Goal: Task Accomplishment & Management: Manage account settings

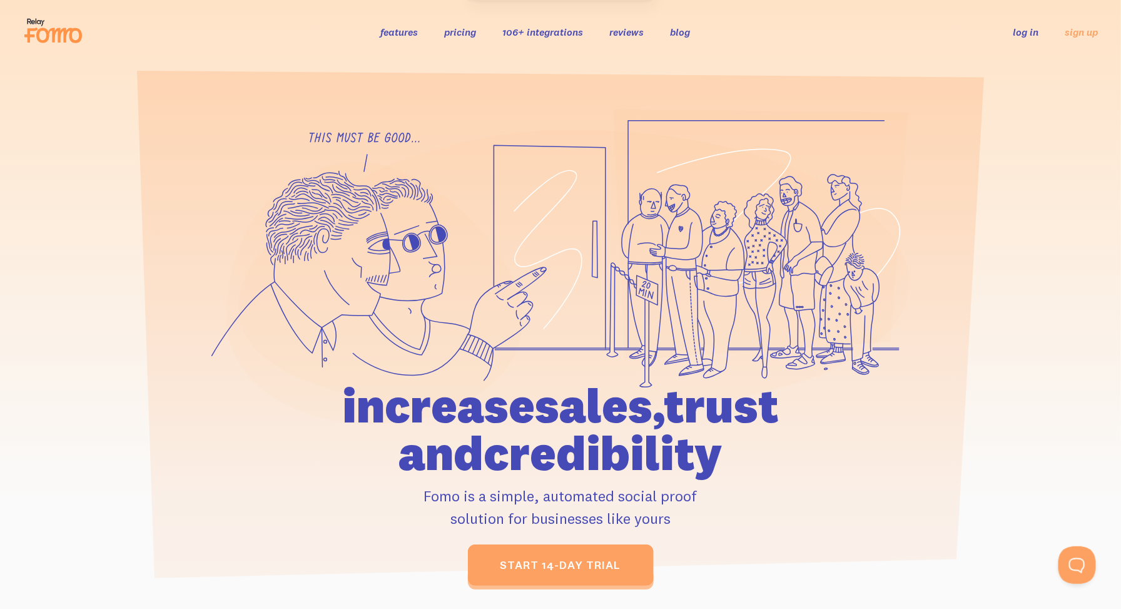
click at [1028, 28] on link "log in" at bounding box center [1027, 32] width 26 height 13
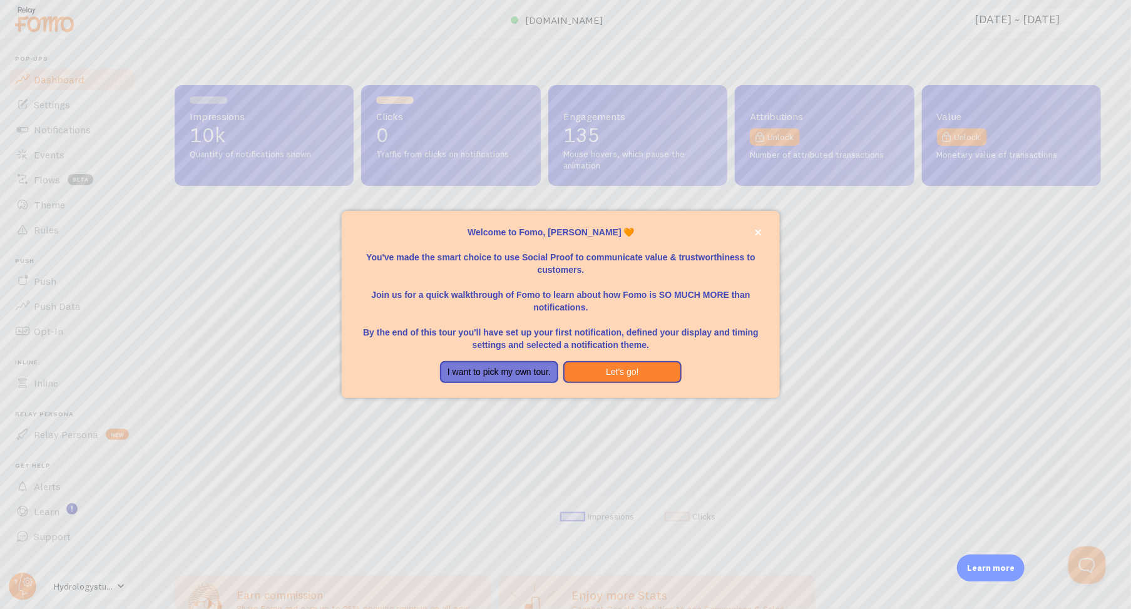
scroll to position [329, 917]
click at [760, 230] on icon "close," at bounding box center [758, 232] width 7 height 7
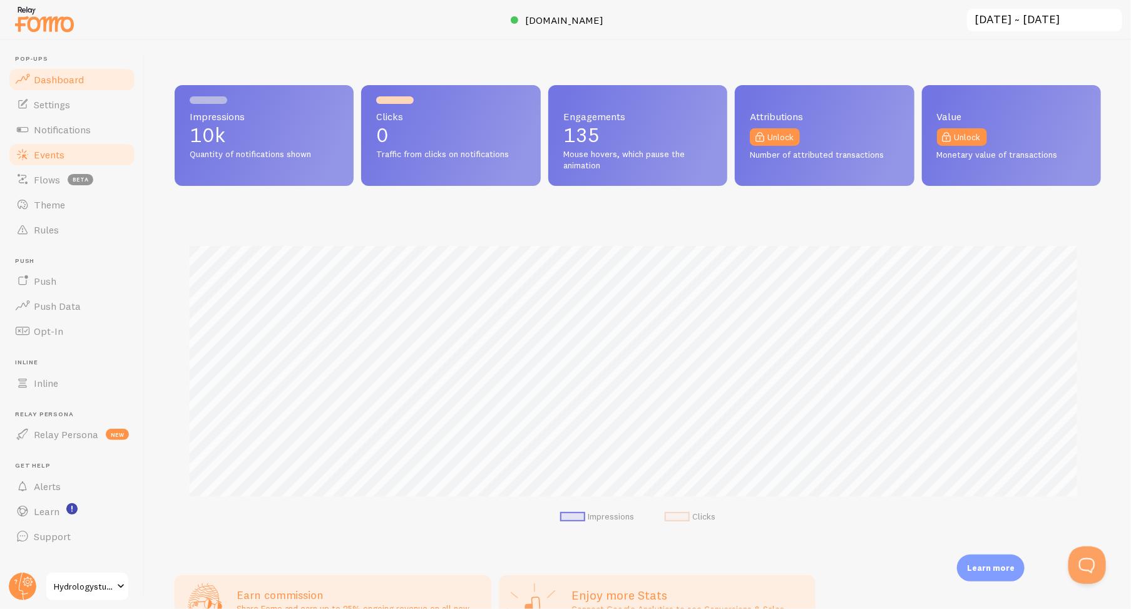
click at [36, 148] on span "Events" at bounding box center [49, 154] width 31 height 13
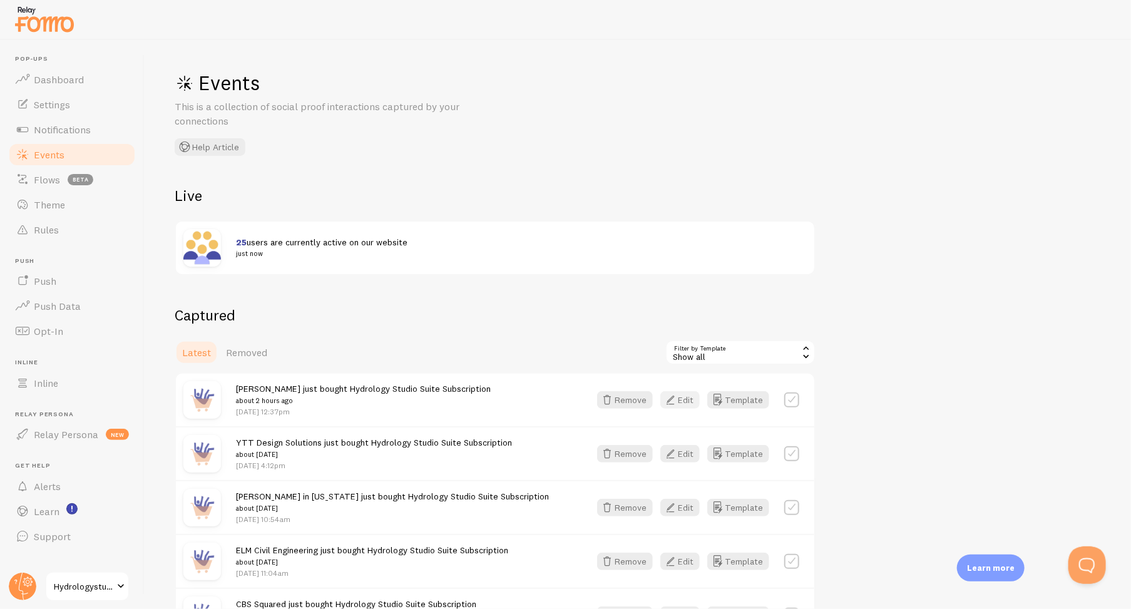
click at [681, 398] on button "Edit" at bounding box center [679, 400] width 39 height 18
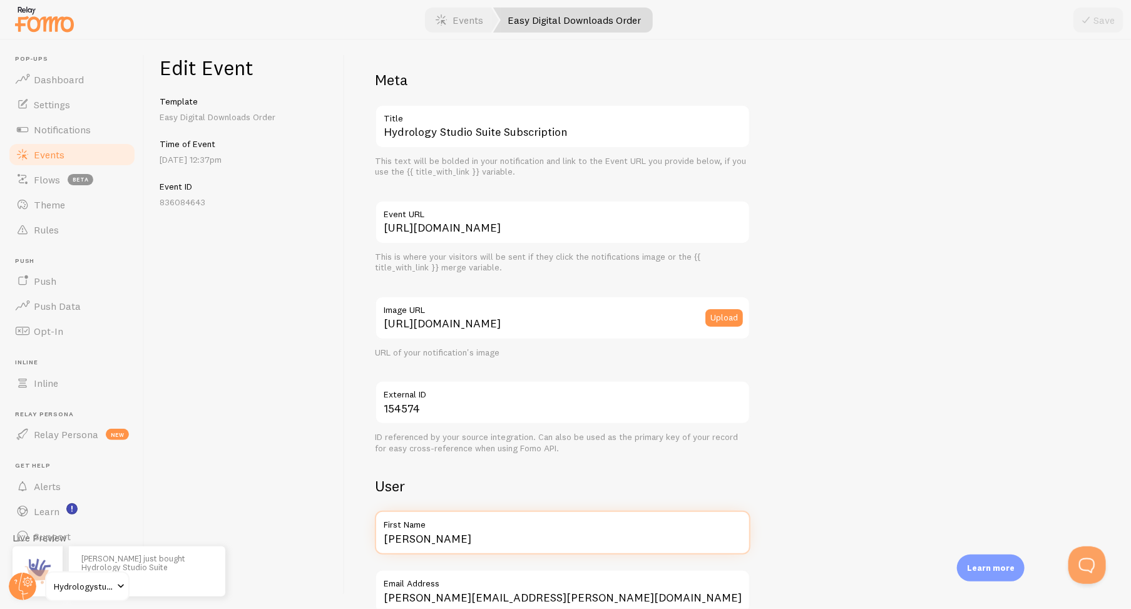
click at [524, 531] on input "Geoffrey" at bounding box center [562, 533] width 375 height 44
type input "Geoffrey in Mississippi"
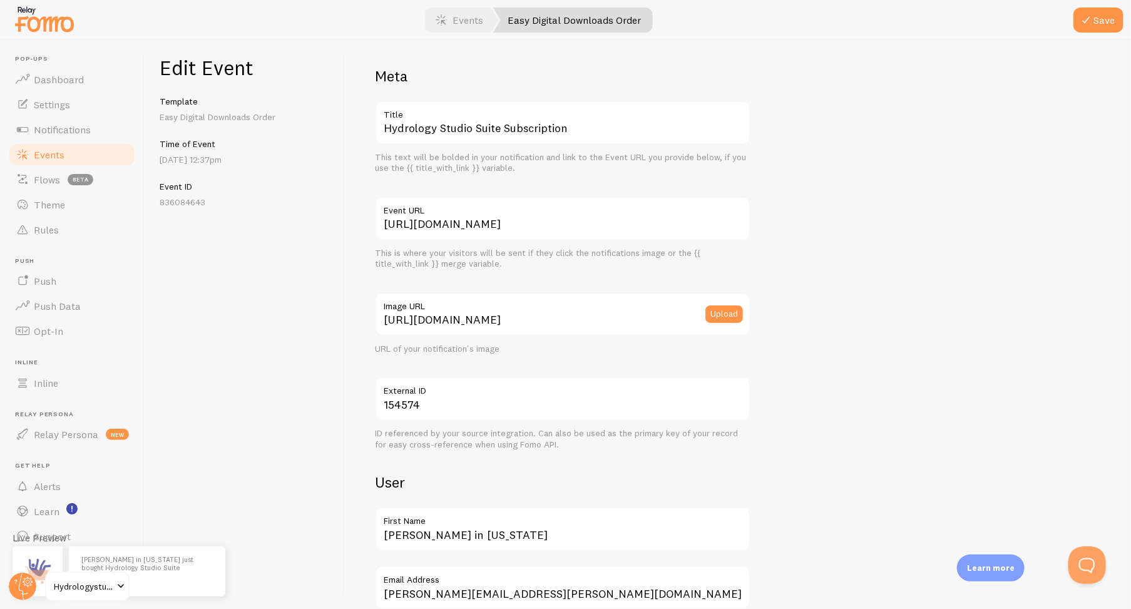
scroll to position [325, 0]
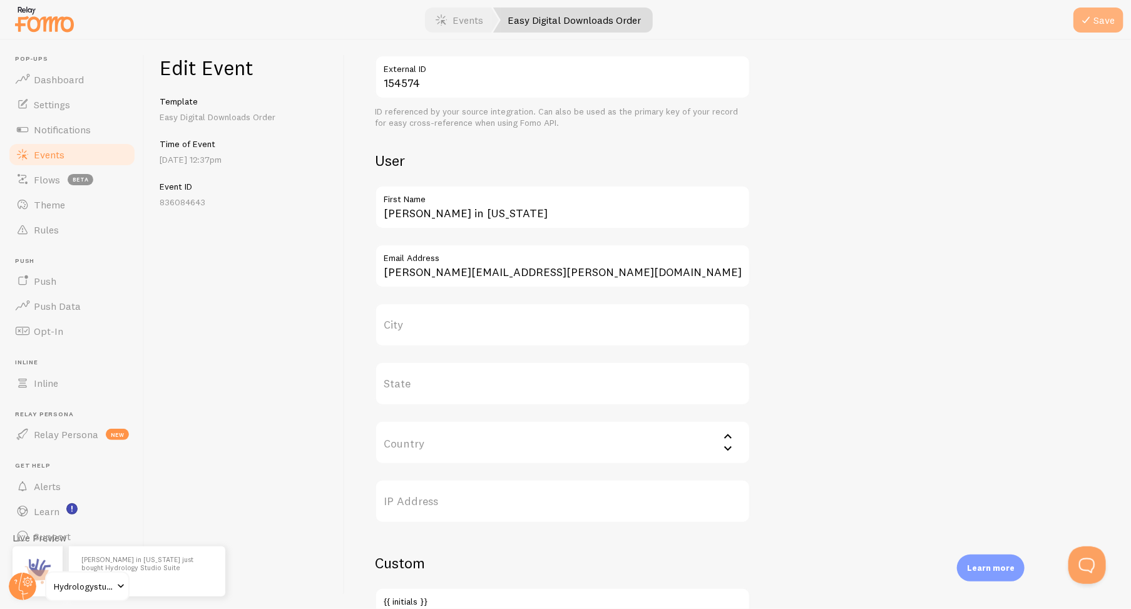
click at [1104, 18] on button "Save" at bounding box center [1098, 20] width 50 height 25
click at [53, 155] on span "Events" at bounding box center [49, 154] width 31 height 13
